Goal: Obtain resource: Obtain resource

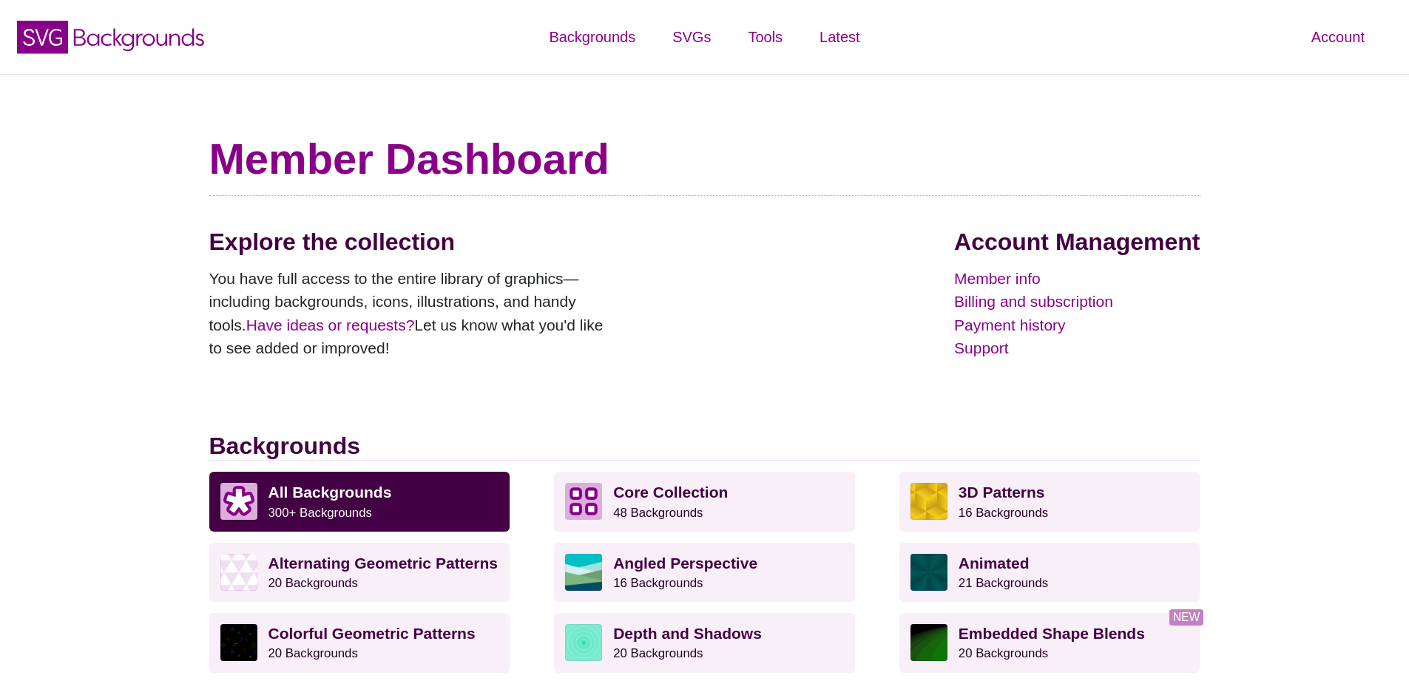
click at [763, 247] on div "Explore the collection You have full access to the entire library of graphics—i…" at bounding box center [704, 330] width 991 height 204
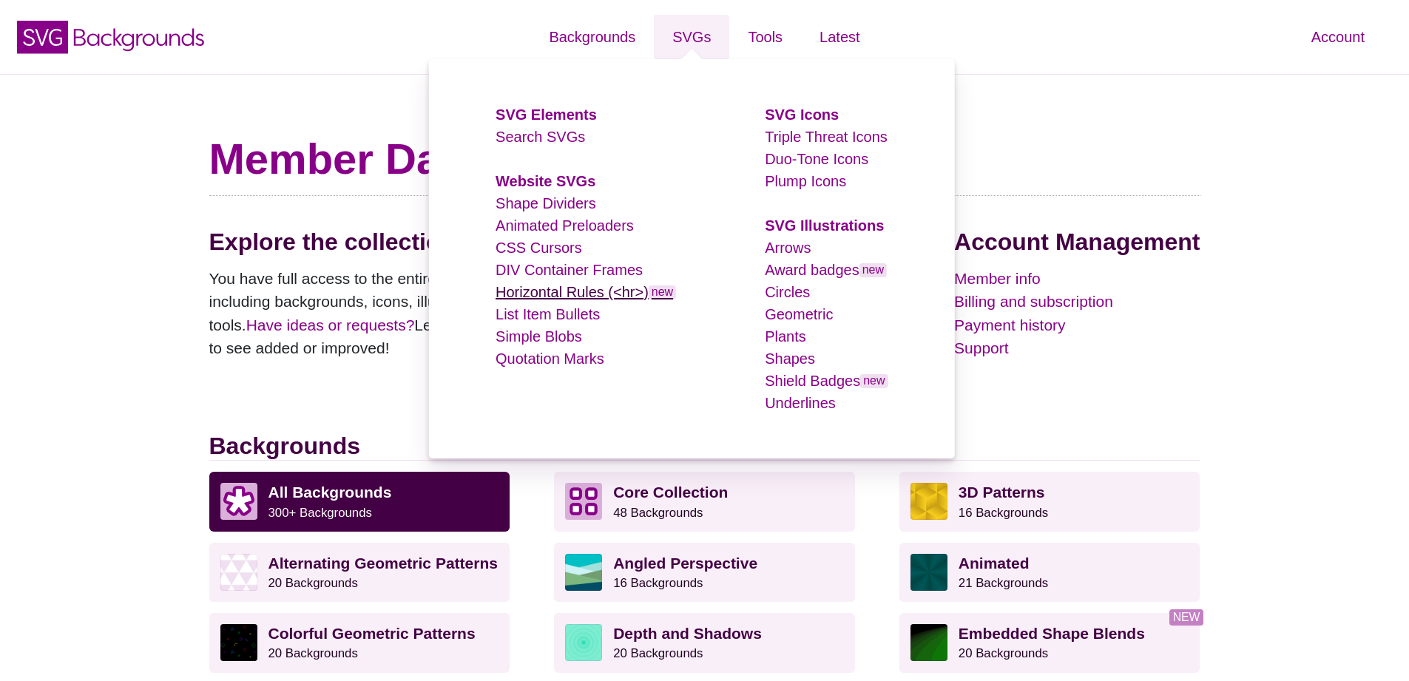
click at [555, 294] on link "Horizontal Rules (<hr>) new" at bounding box center [586, 292] width 180 height 16
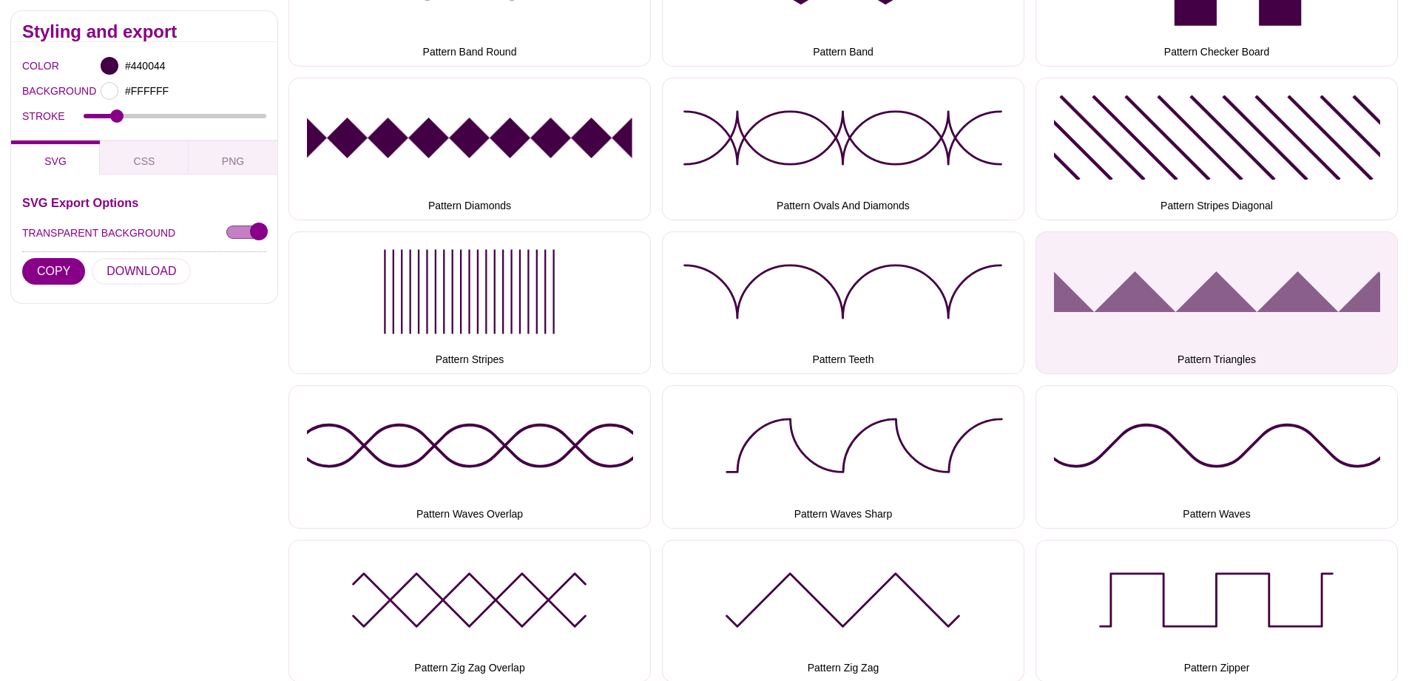
scroll to position [2701, 0]
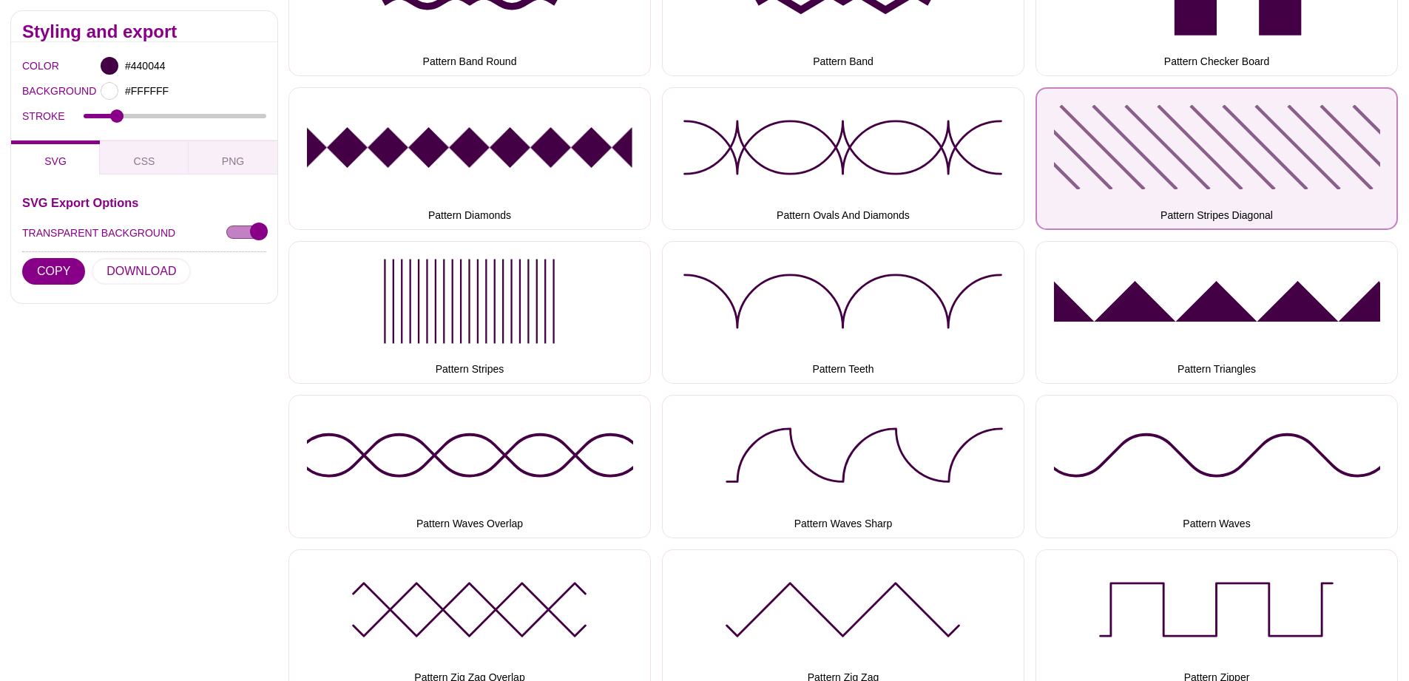
click at [1127, 183] on button "Pattern Stripes Diagonal" at bounding box center [1217, 158] width 362 height 143
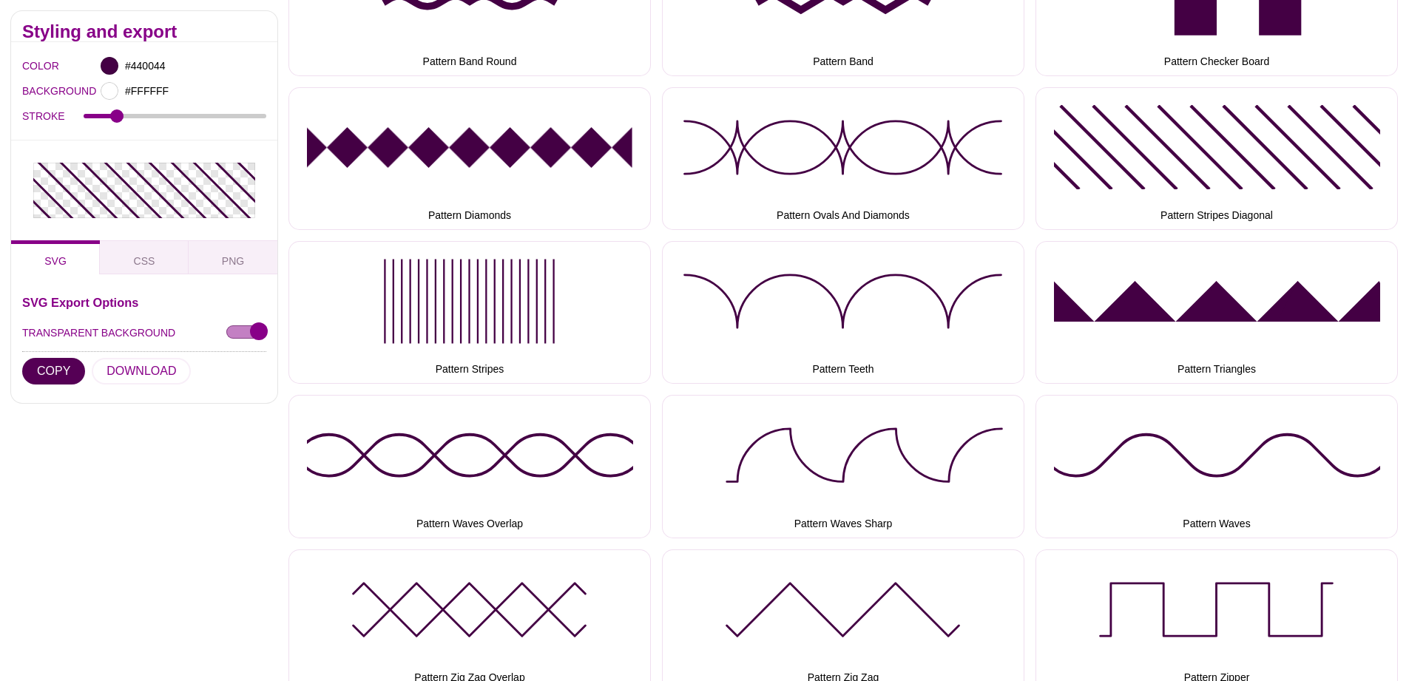
click at [61, 358] on button "COPY" at bounding box center [53, 371] width 63 height 27
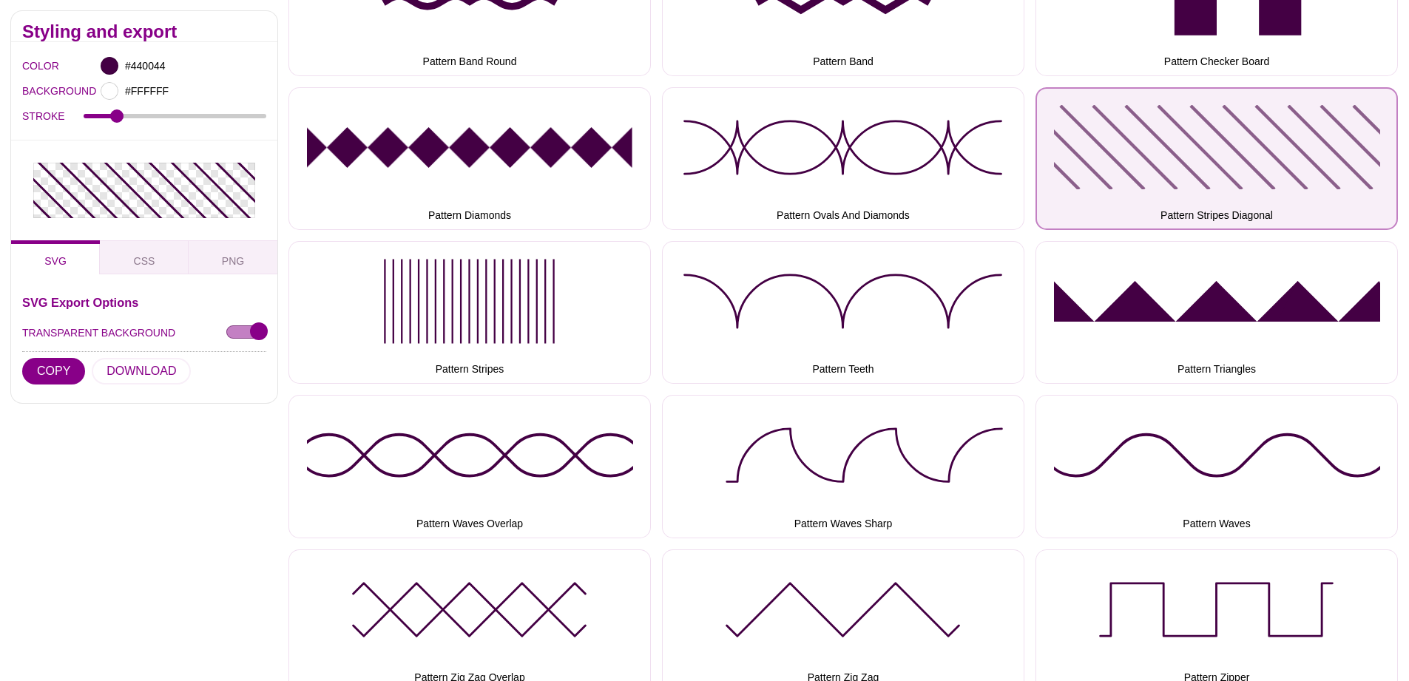
click at [1177, 171] on button "Pattern Stripes Diagonal" at bounding box center [1217, 158] width 362 height 143
click at [1124, 161] on button "Pattern Stripes Diagonal" at bounding box center [1217, 158] width 362 height 143
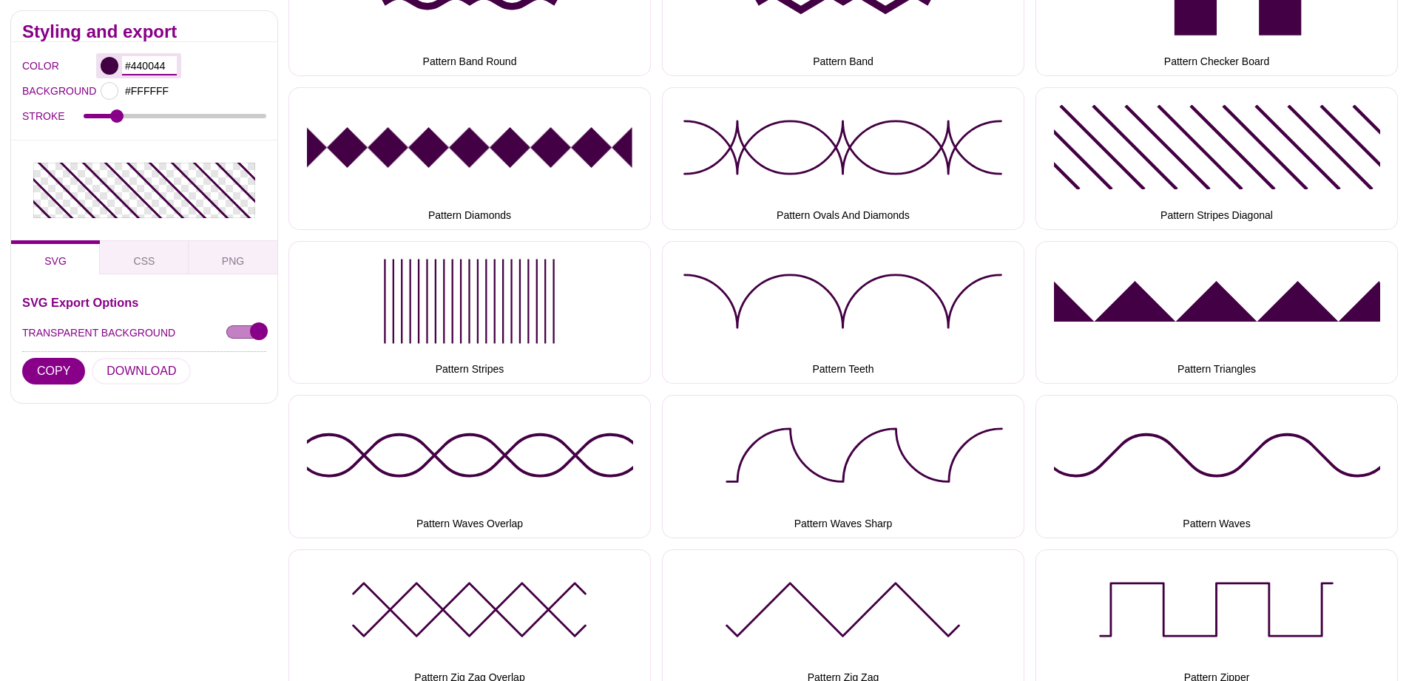
click at [153, 72] on input "#440044" at bounding box center [149, 65] width 55 height 19
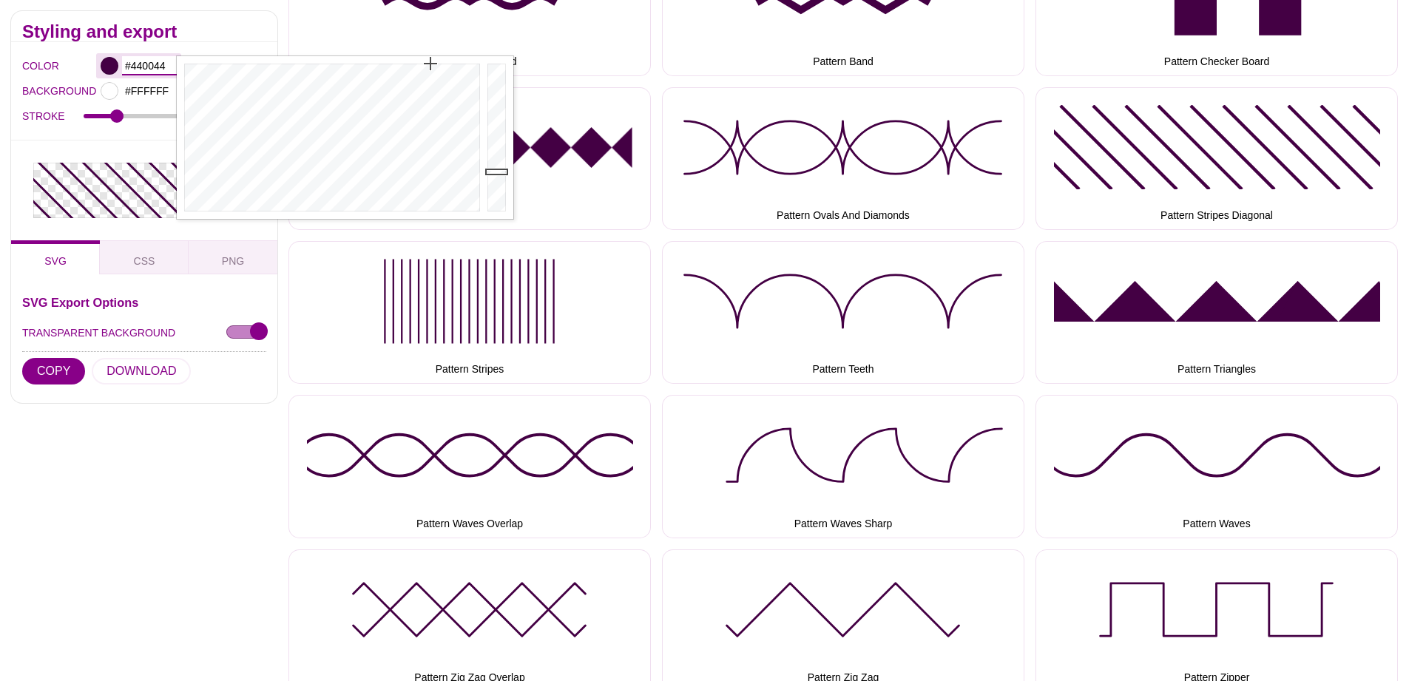
click at [160, 69] on input "#440044" at bounding box center [149, 65] width 55 height 19
paste input "A68C17"
type input "#A68C17"
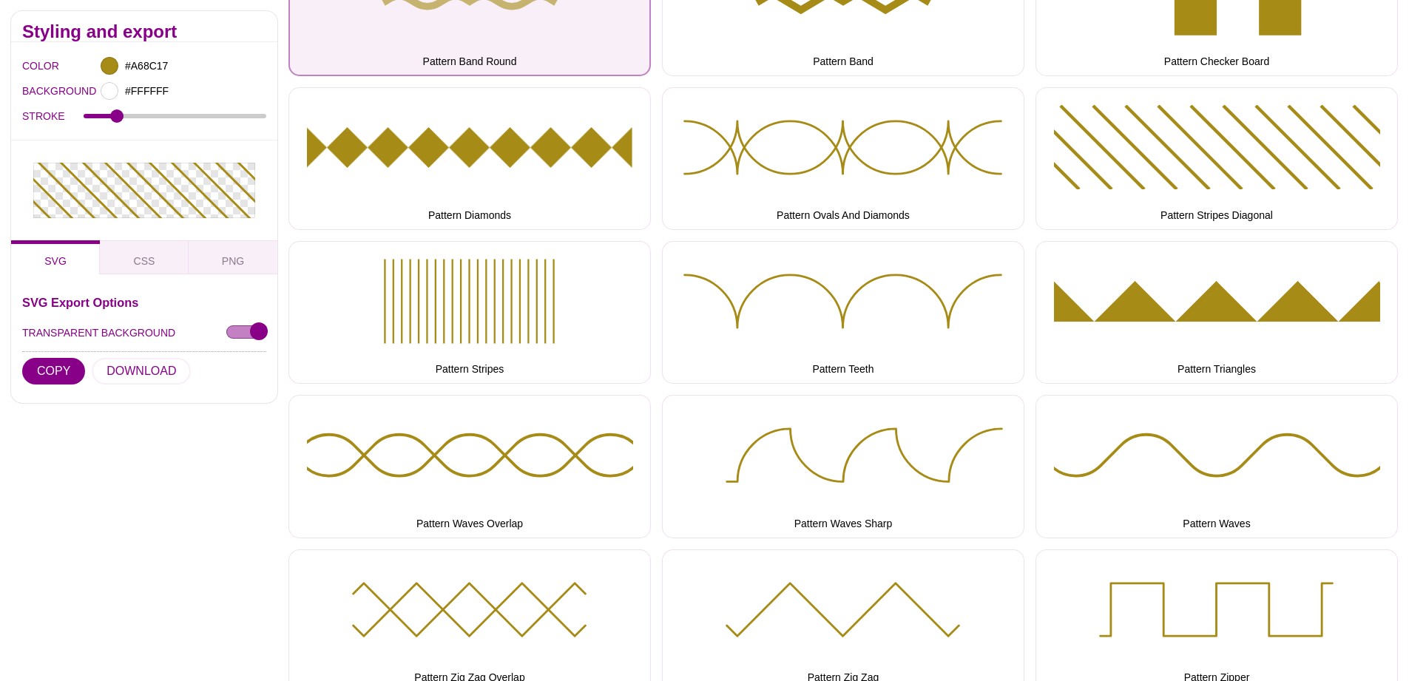
click at [295, 38] on button "Pattern Band Round" at bounding box center [469, 4] width 362 height 143
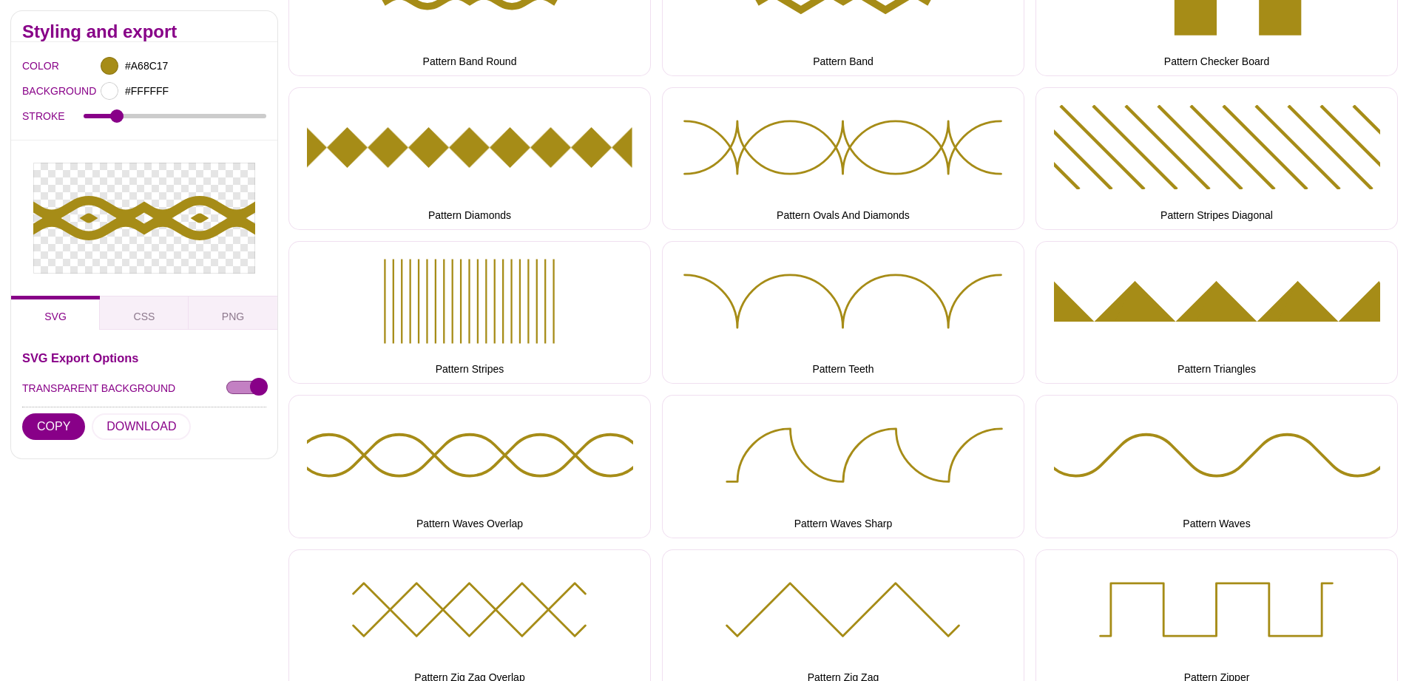
click at [60, 414] on button "COPY" at bounding box center [53, 427] width 63 height 27
click at [165, 180] on div at bounding box center [144, 218] width 266 height 155
click at [153, 308] on span "CSS" at bounding box center [144, 316] width 33 height 16
click at [65, 308] on span "SVG" at bounding box center [55, 316] width 34 height 16
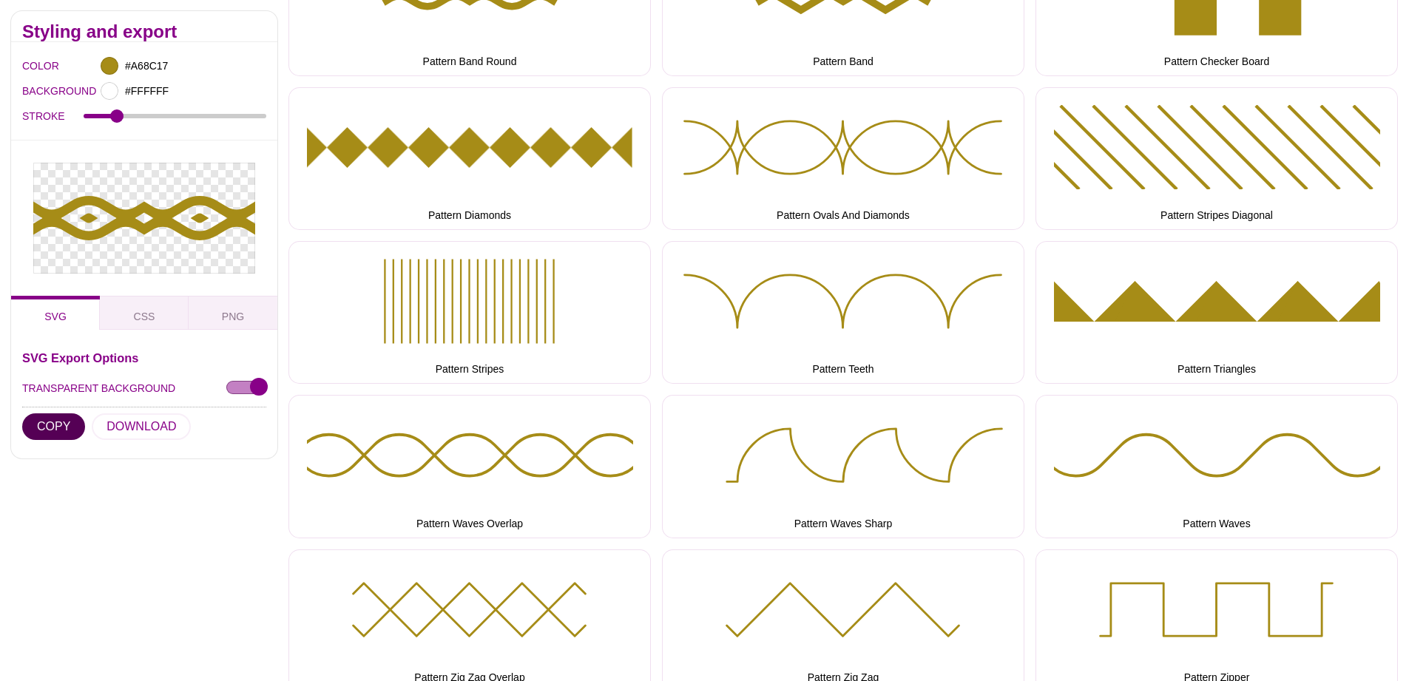
click at [55, 414] on button "COPY" at bounding box center [53, 427] width 63 height 27
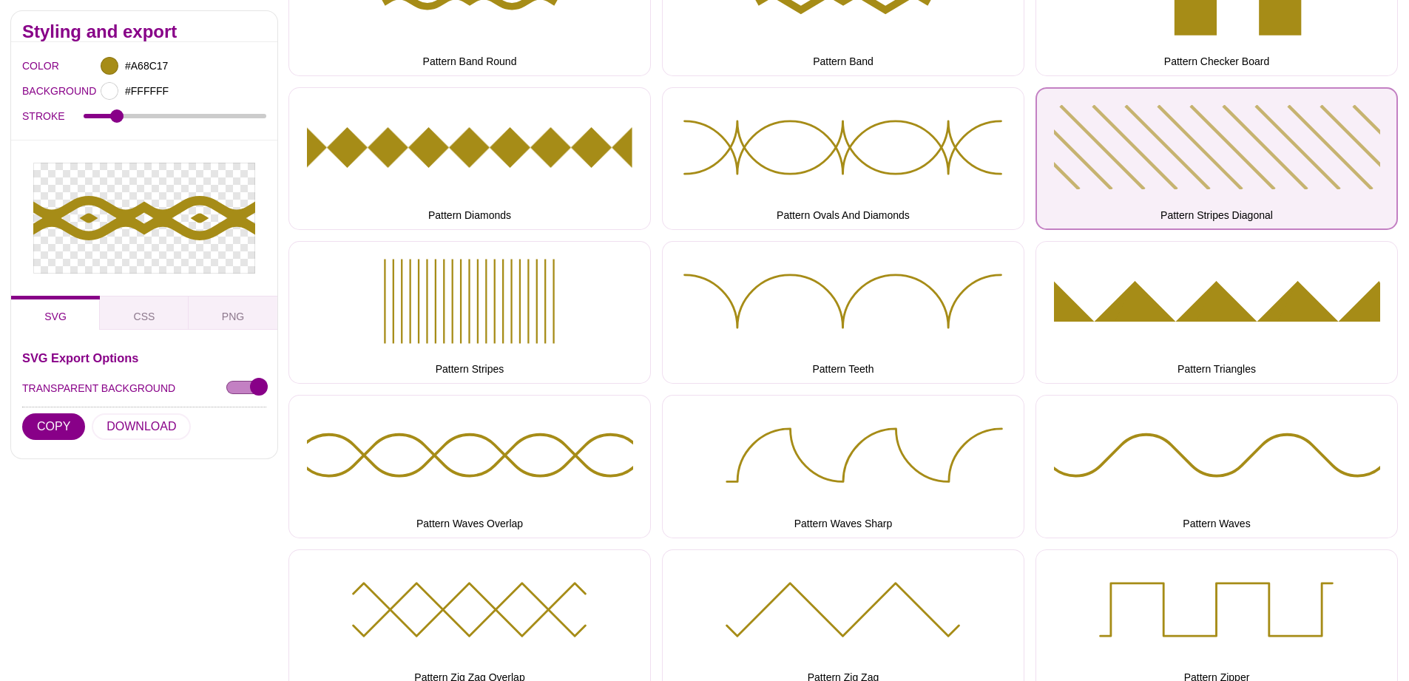
click at [1116, 176] on button "Pattern Stripes Diagonal" at bounding box center [1217, 158] width 362 height 143
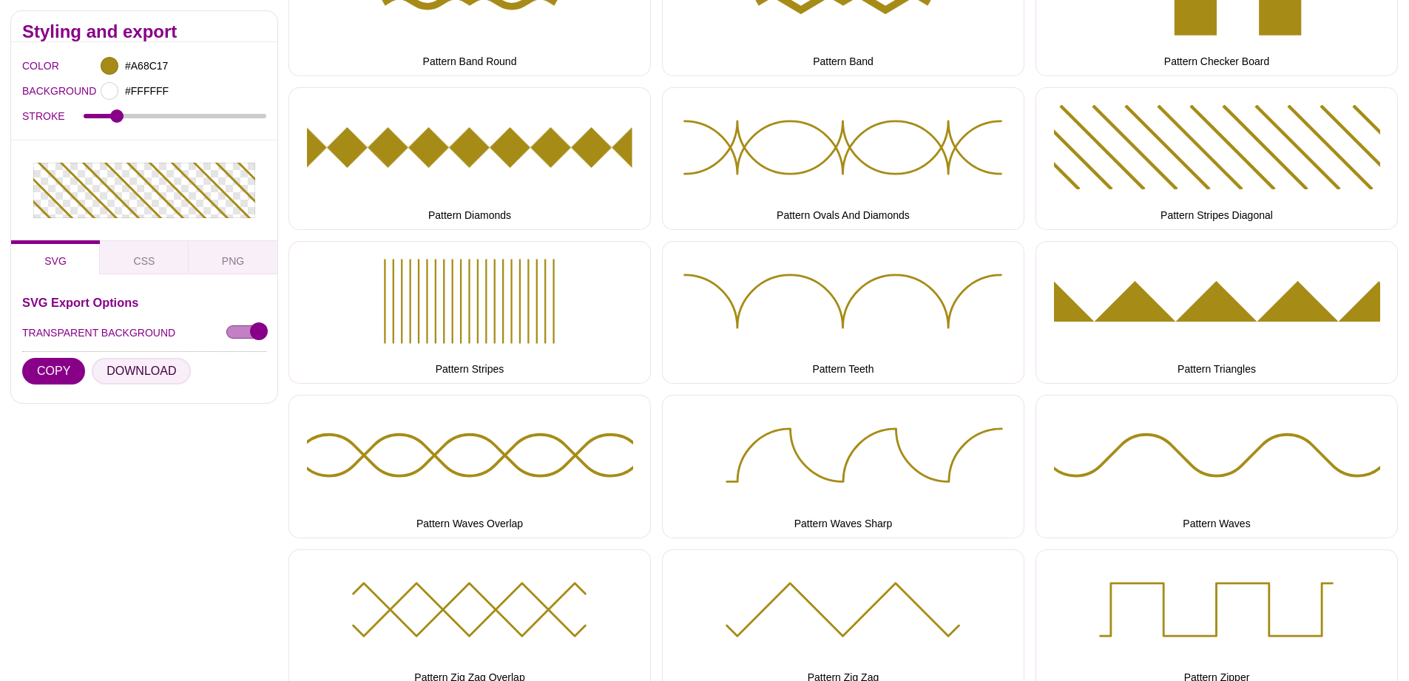
click at [161, 358] on button "DOWNLOAD" at bounding box center [141, 371] width 99 height 27
click at [56, 358] on button "COPY" at bounding box center [53, 371] width 63 height 27
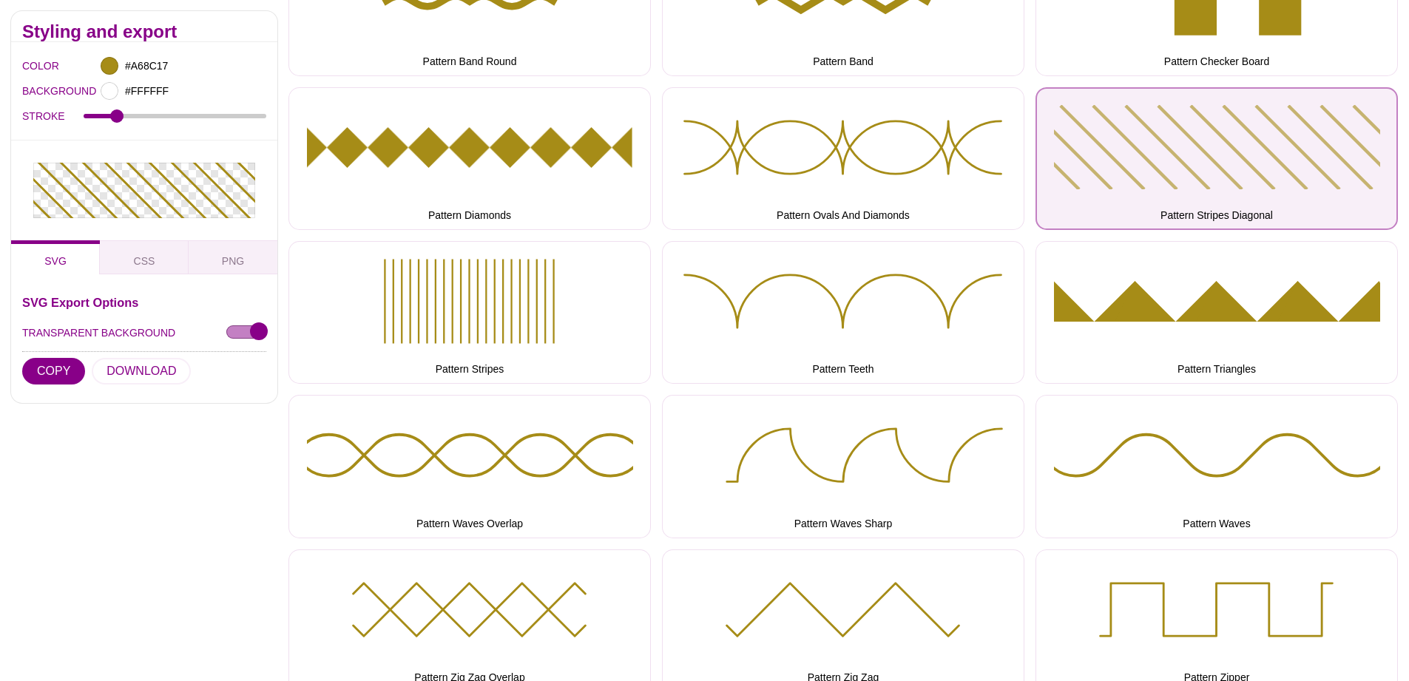
click at [1137, 163] on button "Pattern Stripes Diagonal" at bounding box center [1217, 158] width 362 height 143
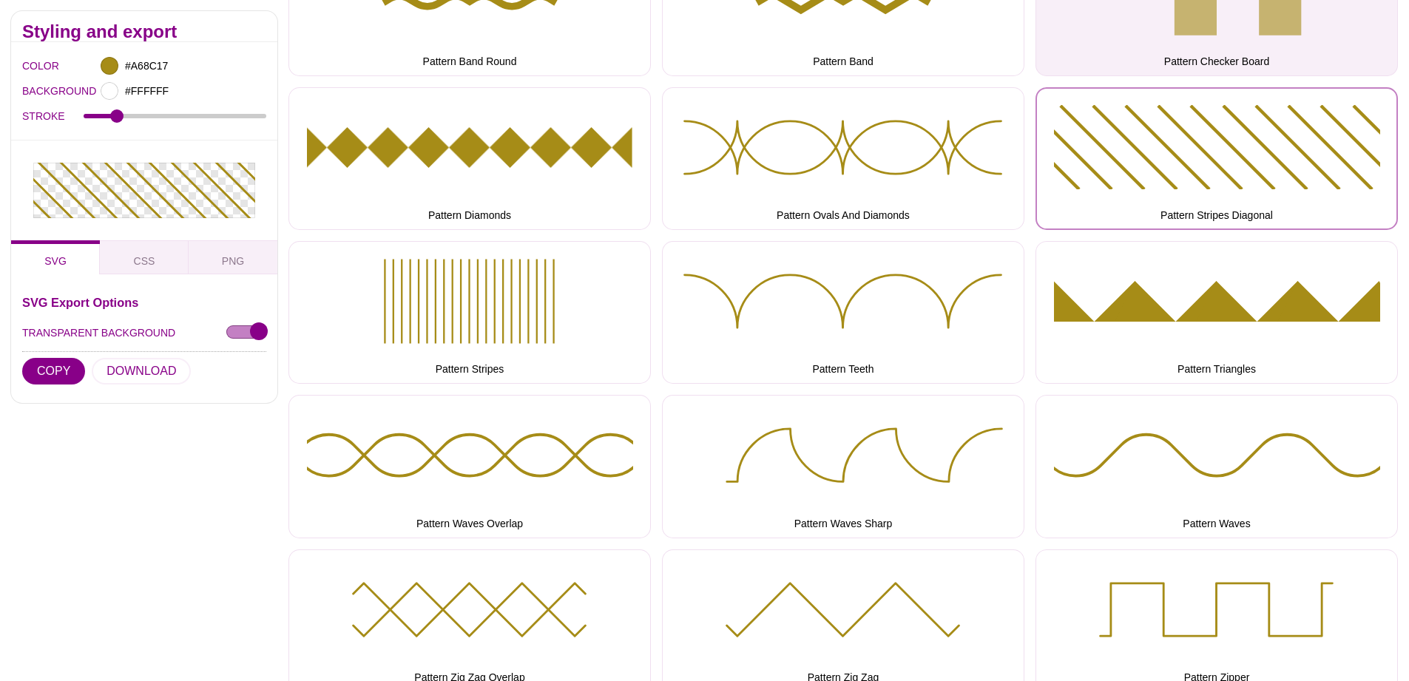
scroll to position [2593, 0]
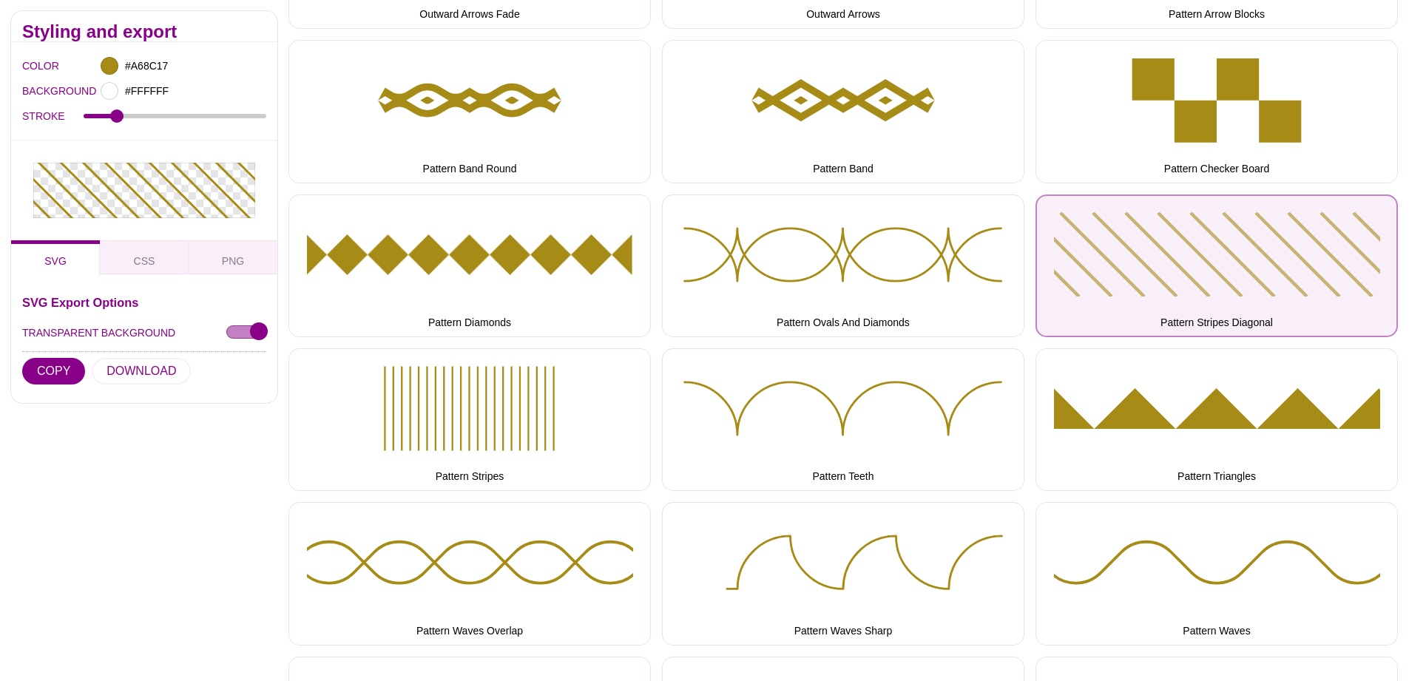
click at [1147, 272] on button "Pattern Stripes Diagonal" at bounding box center [1217, 266] width 362 height 143
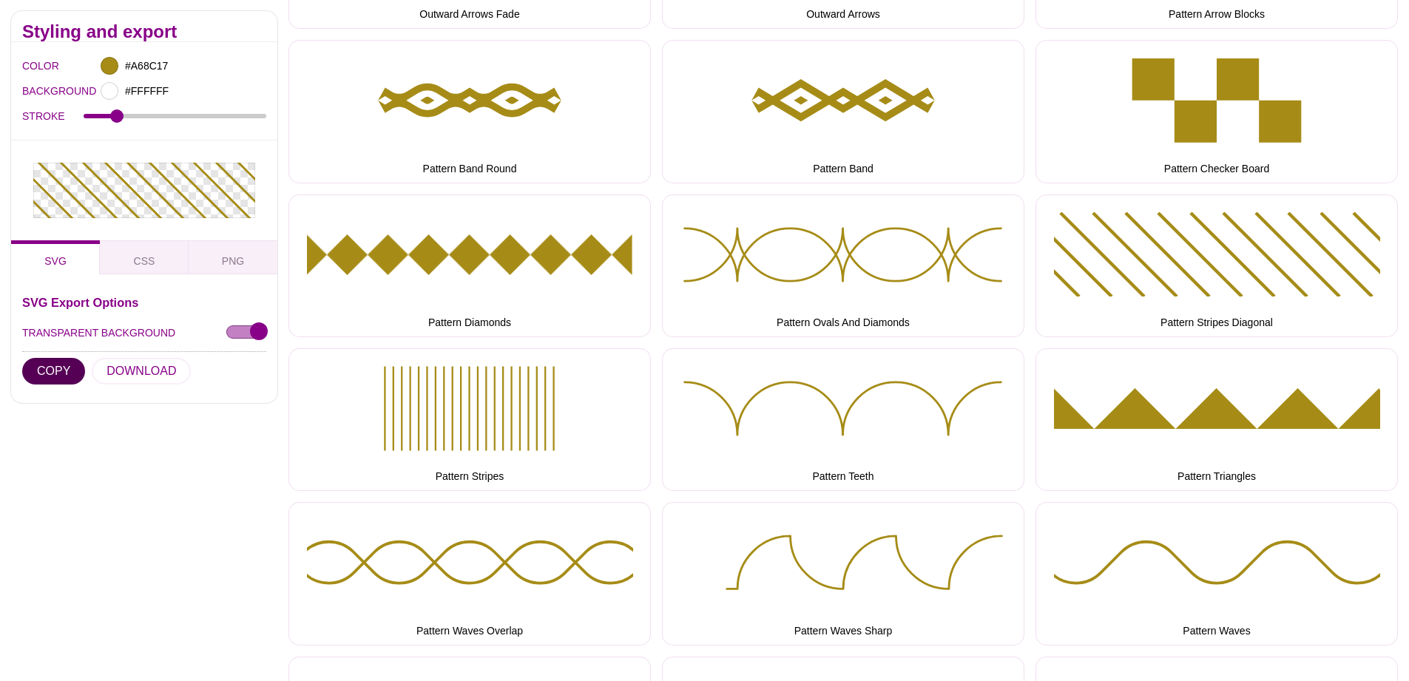
click at [55, 358] on button "COPY" at bounding box center [53, 371] width 63 height 27
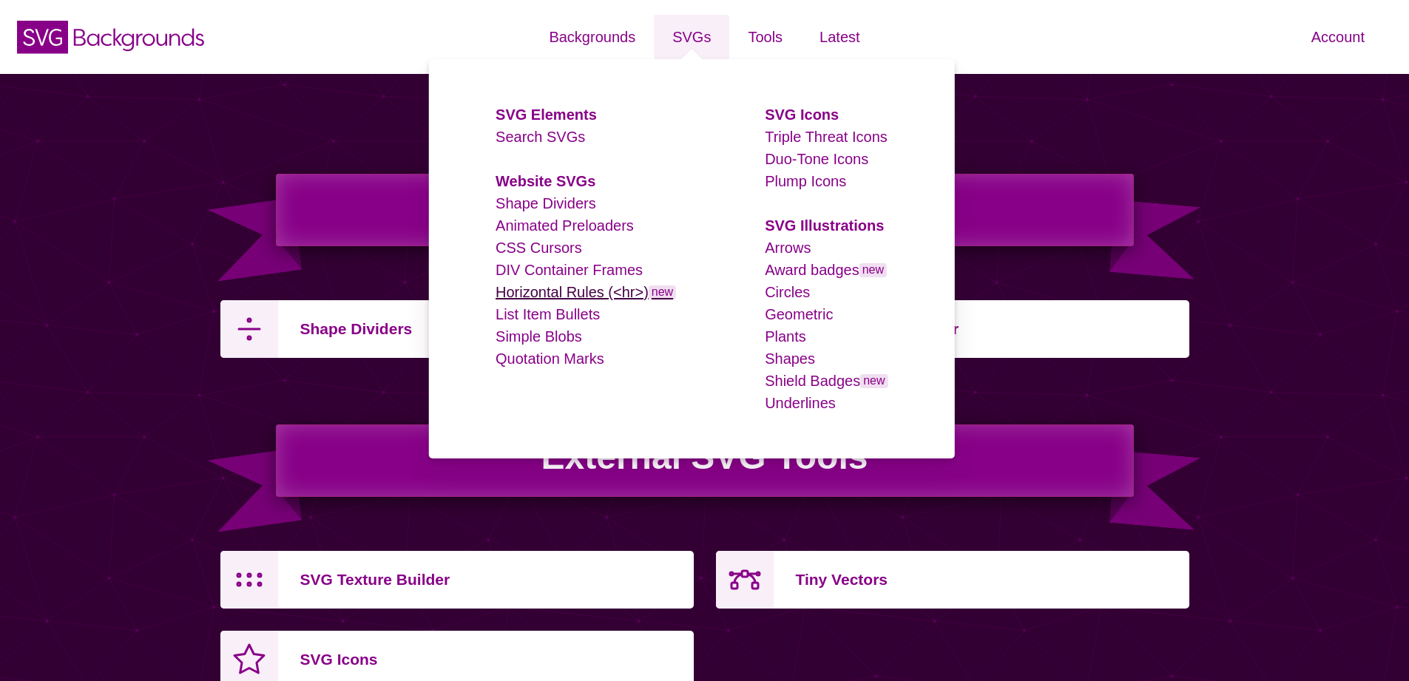
click at [598, 286] on link "Horizontal Rules (<hr>) new" at bounding box center [586, 292] width 180 height 16
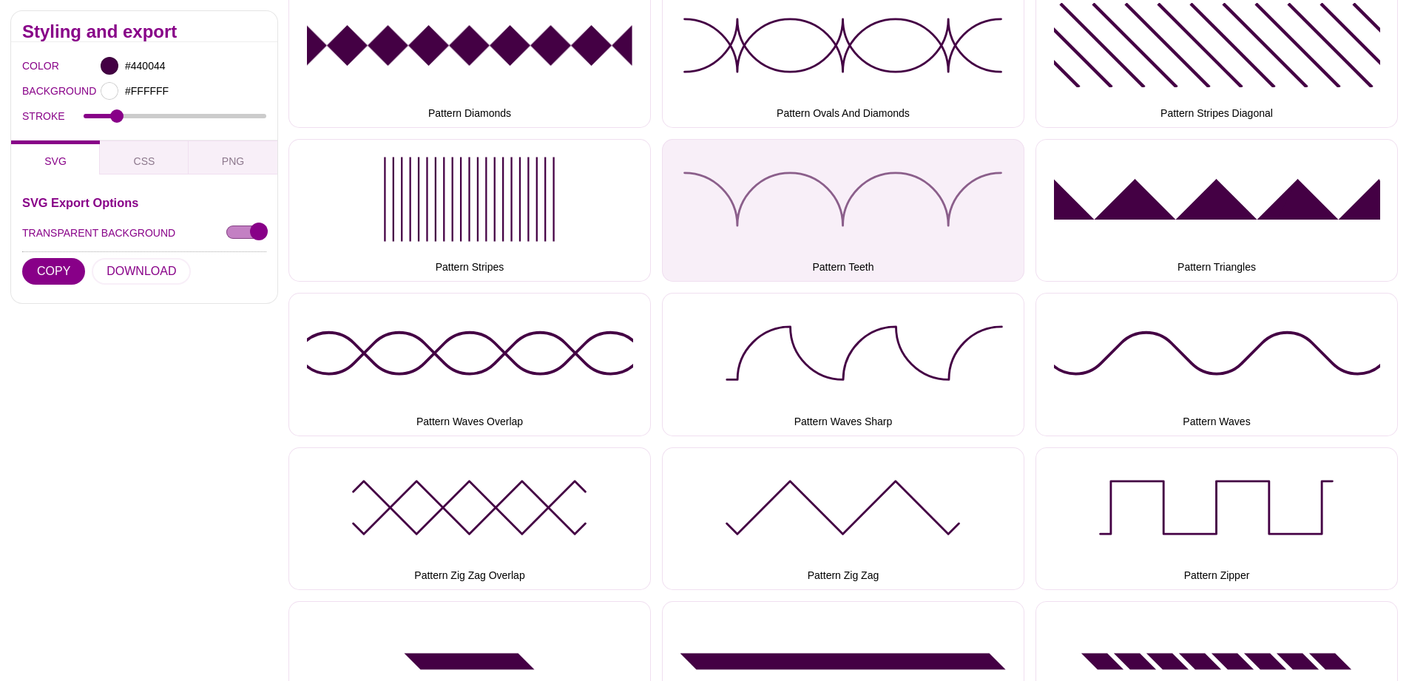
scroll to position [2784, 0]
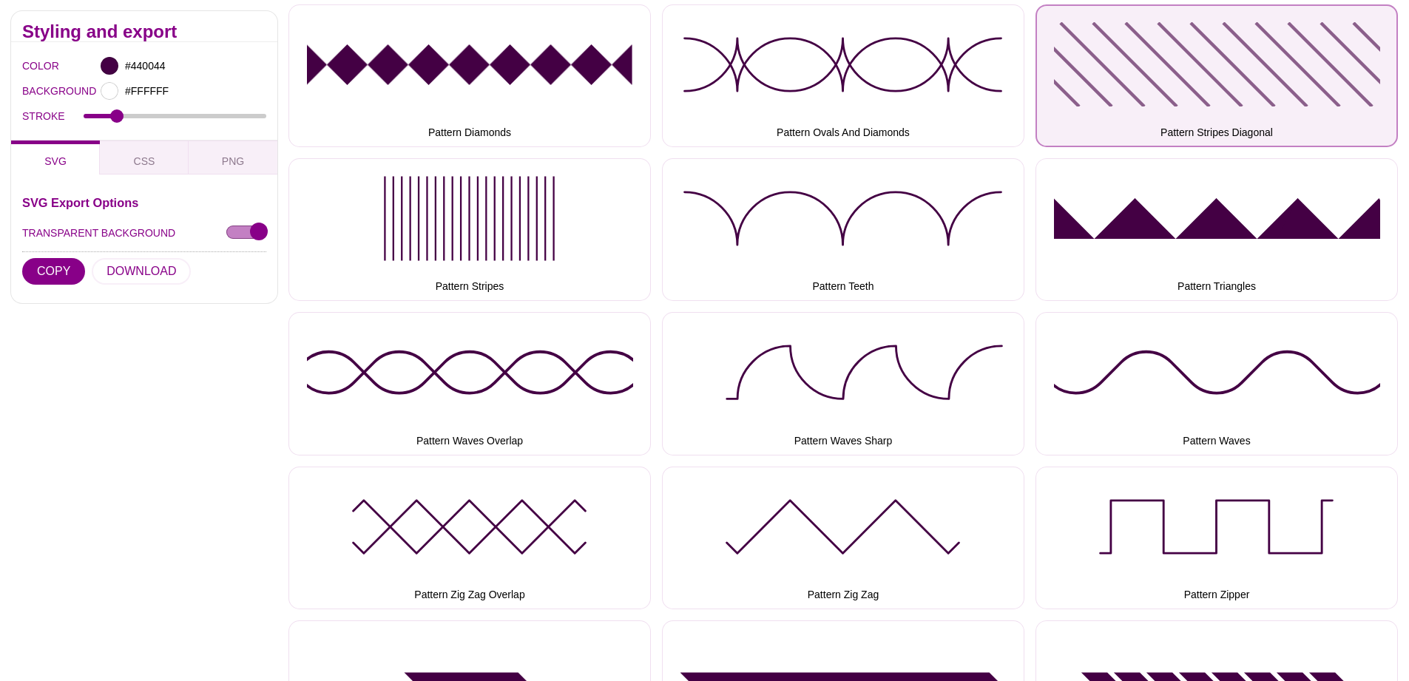
click at [1212, 59] on button "Pattern Stripes Diagonal" at bounding box center [1217, 75] width 362 height 143
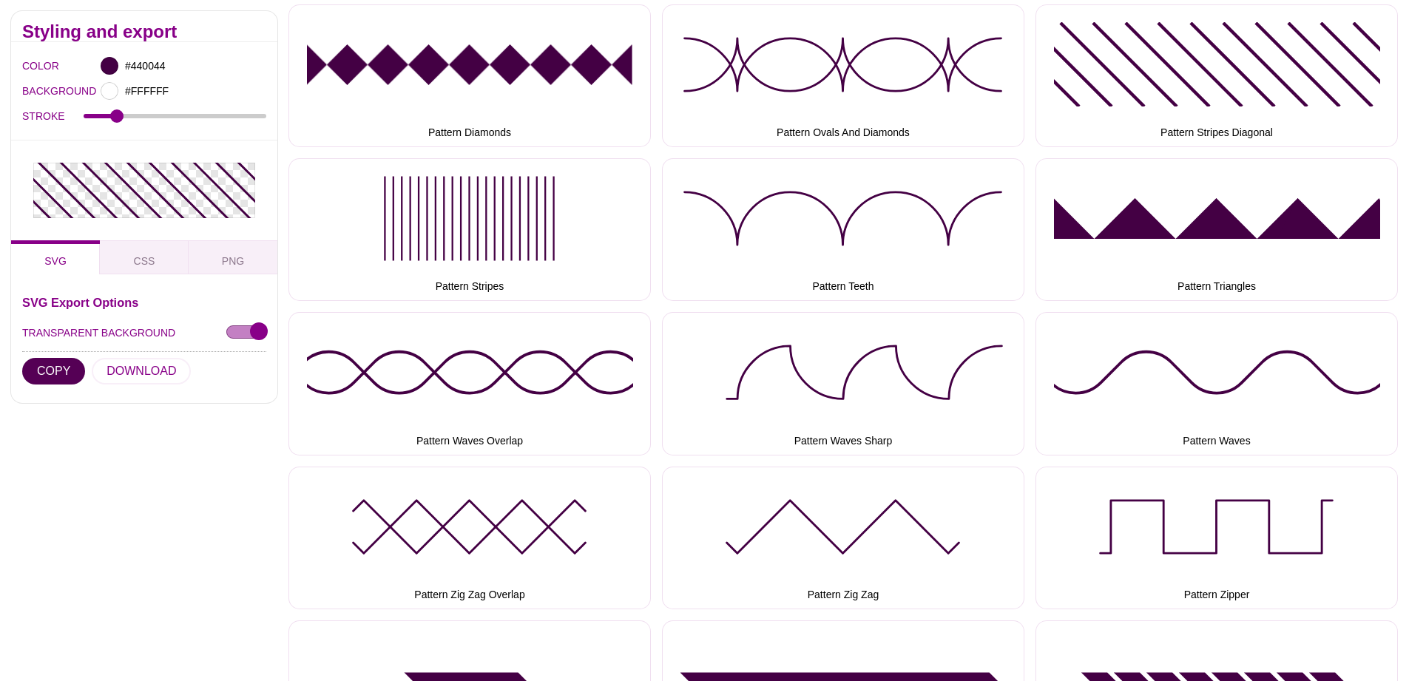
click at [43, 358] on button "COPY" at bounding box center [53, 371] width 63 height 27
